Goal: Task Accomplishment & Management: Use online tool/utility

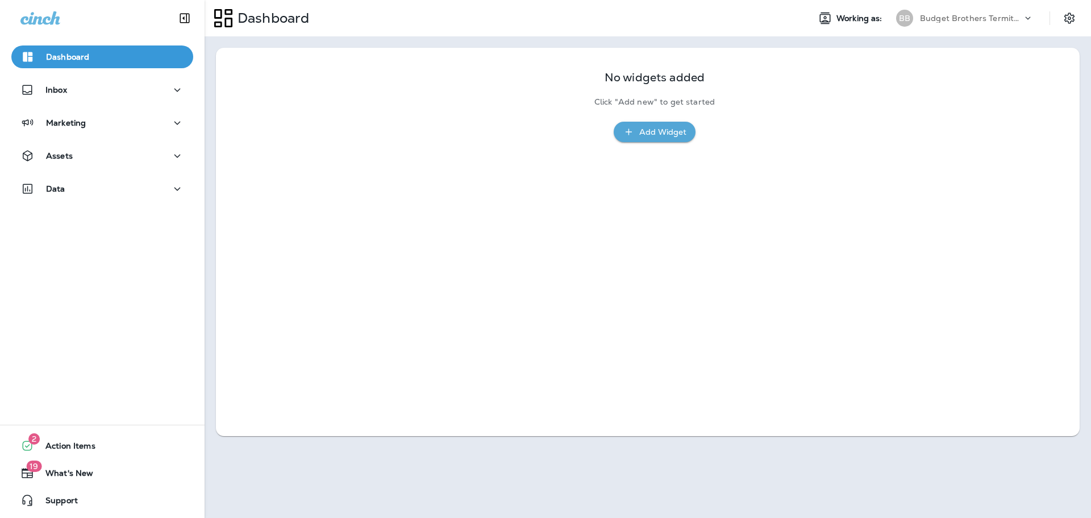
click at [987, 18] on p "Budget Brothers Termite and Pest" at bounding box center [971, 18] width 102 height 9
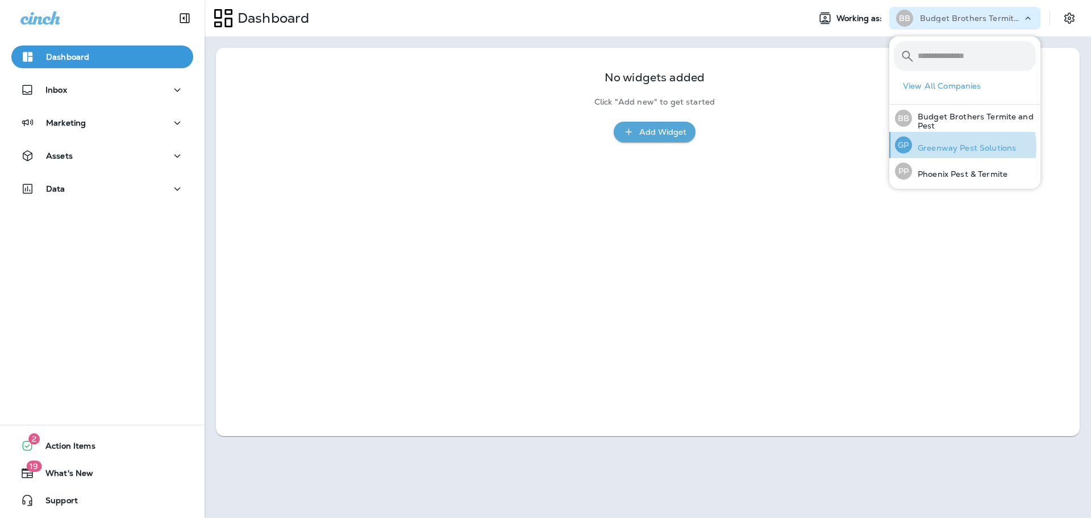
click at [951, 147] on p "Greenway Pest Solutions" at bounding box center [964, 147] width 104 height 9
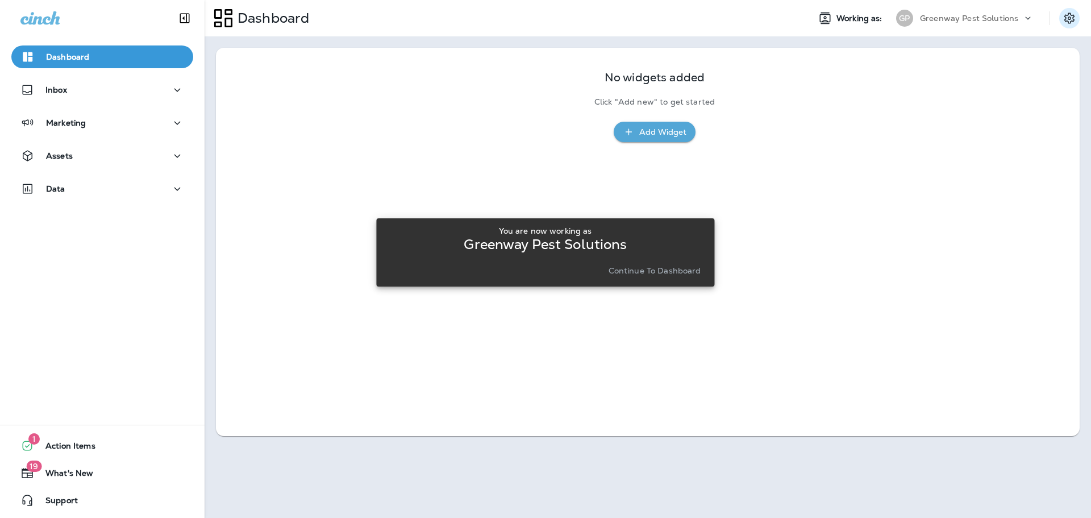
click at [1074, 20] on icon "Settings" at bounding box center [1070, 18] width 10 height 11
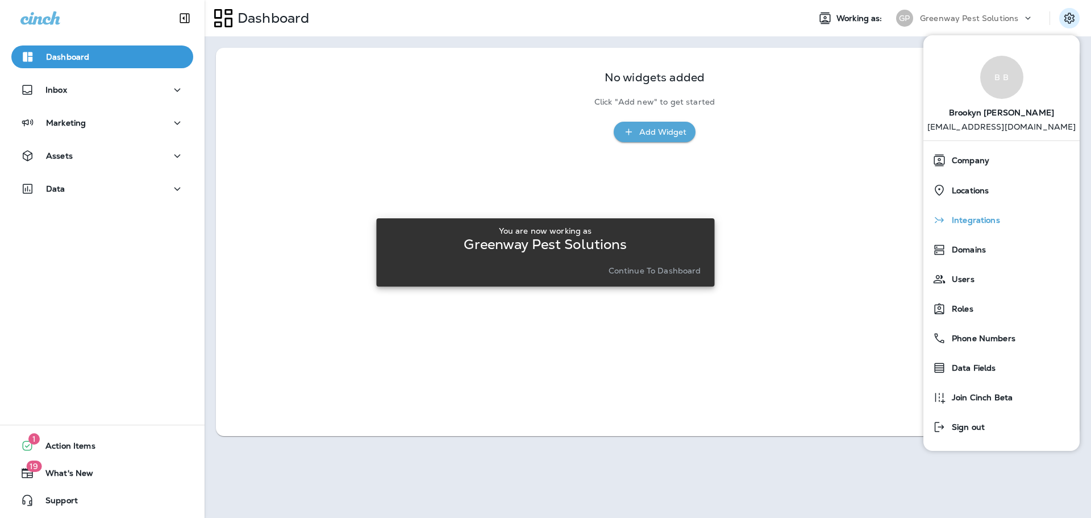
click at [987, 222] on span "Integrations" at bounding box center [973, 220] width 54 height 10
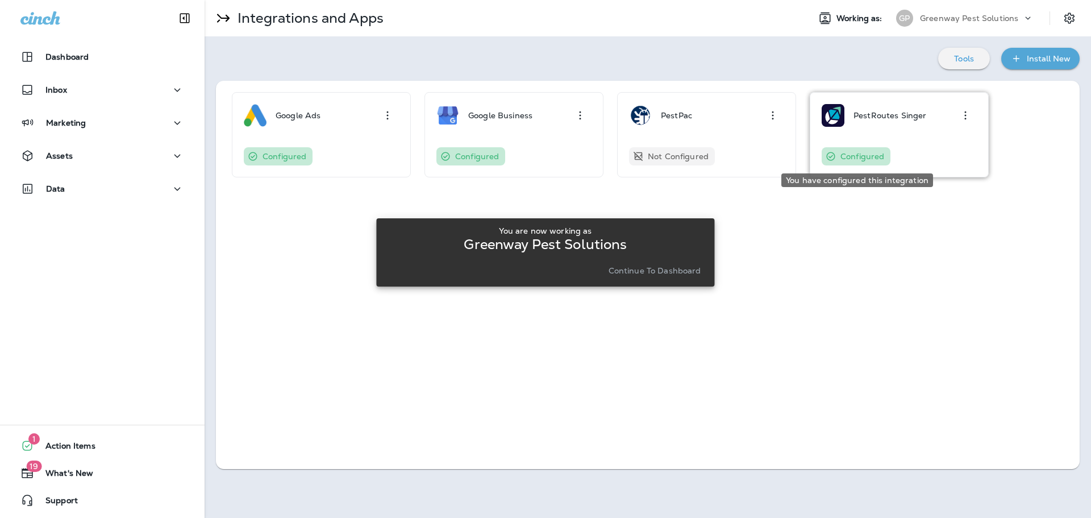
click at [844, 152] on p "Configured" at bounding box center [863, 156] width 44 height 9
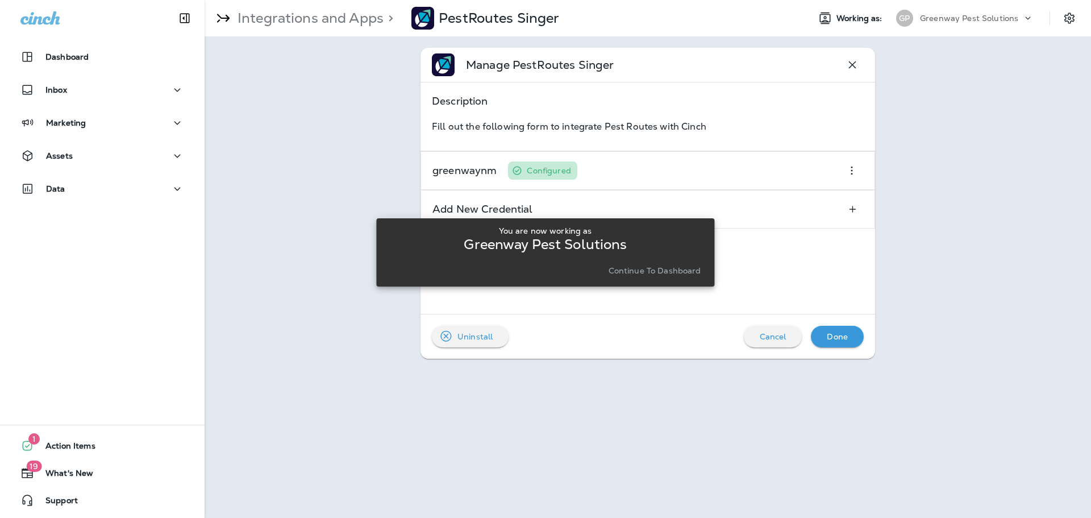
click at [550, 171] on div "You are now working as Greenway Pest Solutions Continue to Dashboard" at bounding box center [545, 252] width 338 height 504
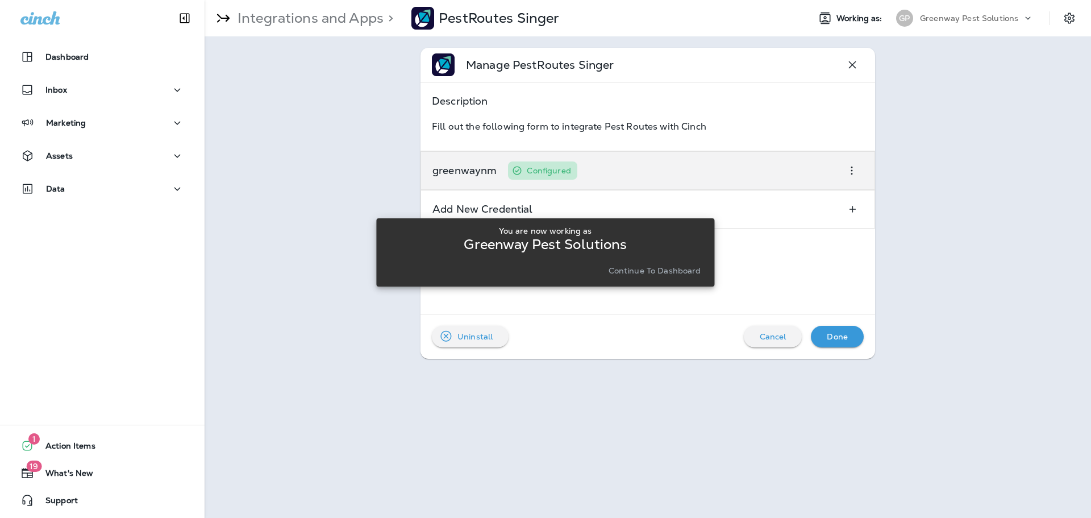
click at [744, 173] on div "greenwaynm Configured" at bounding box center [648, 170] width 455 height 39
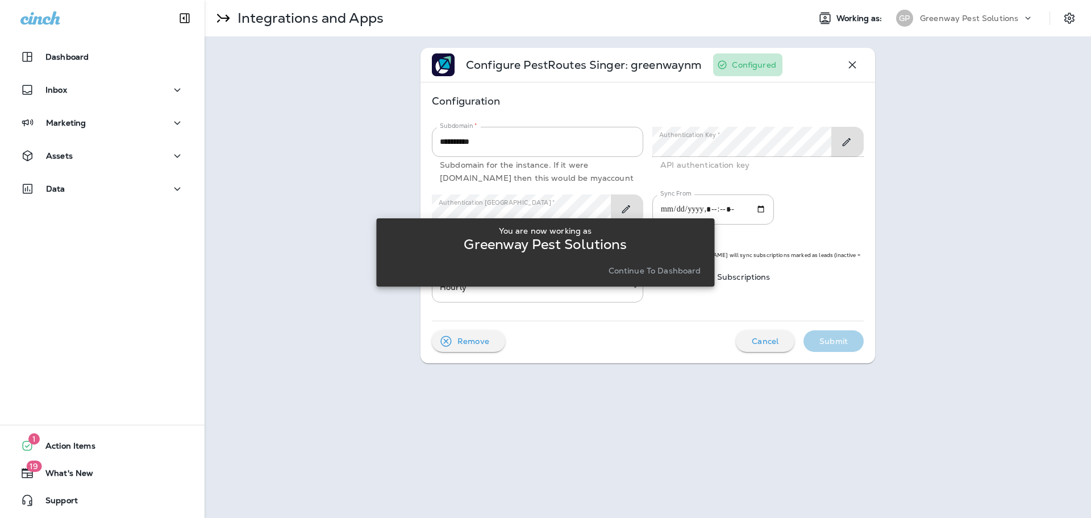
click at [966, 252] on div "**********" at bounding box center [648, 205] width 887 height 338
